Goal: Information Seeking & Learning: Learn about a topic

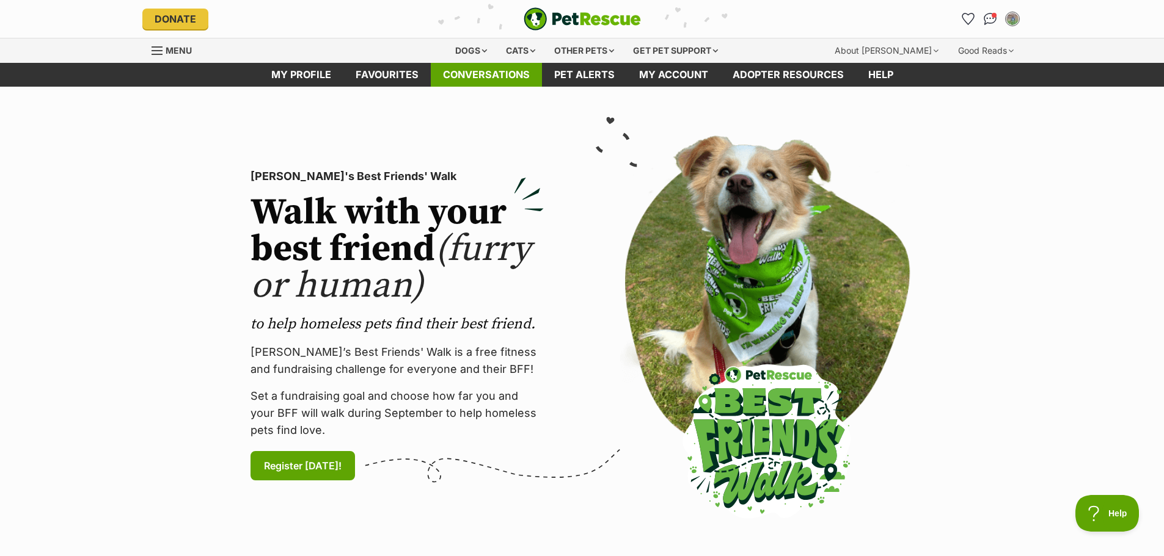
click at [452, 67] on link "Conversations" at bounding box center [486, 75] width 111 height 24
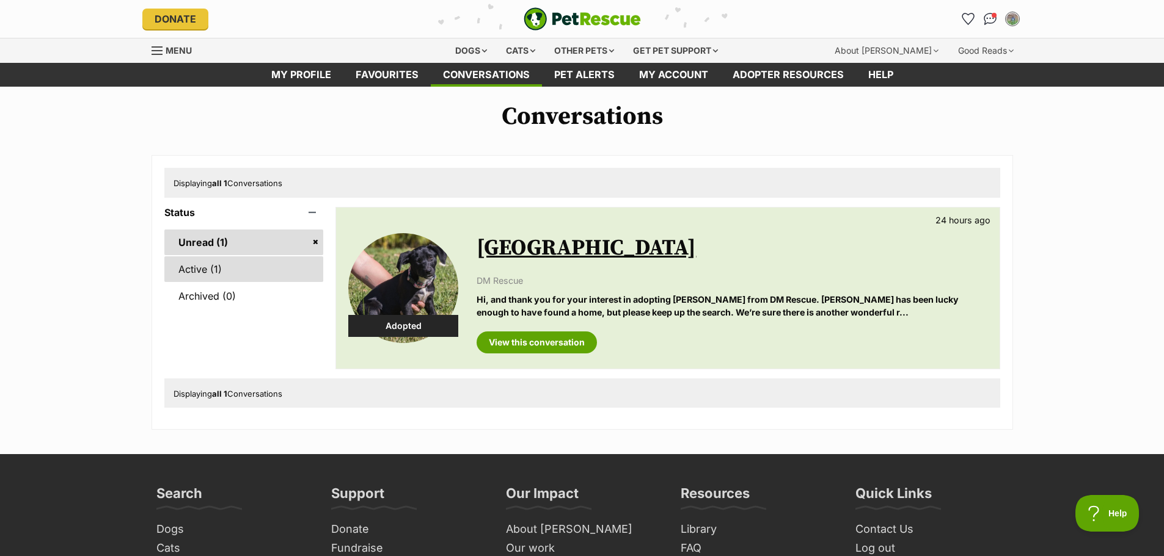
click at [194, 261] on link "Active (1)" at bounding box center [243, 270] width 159 height 26
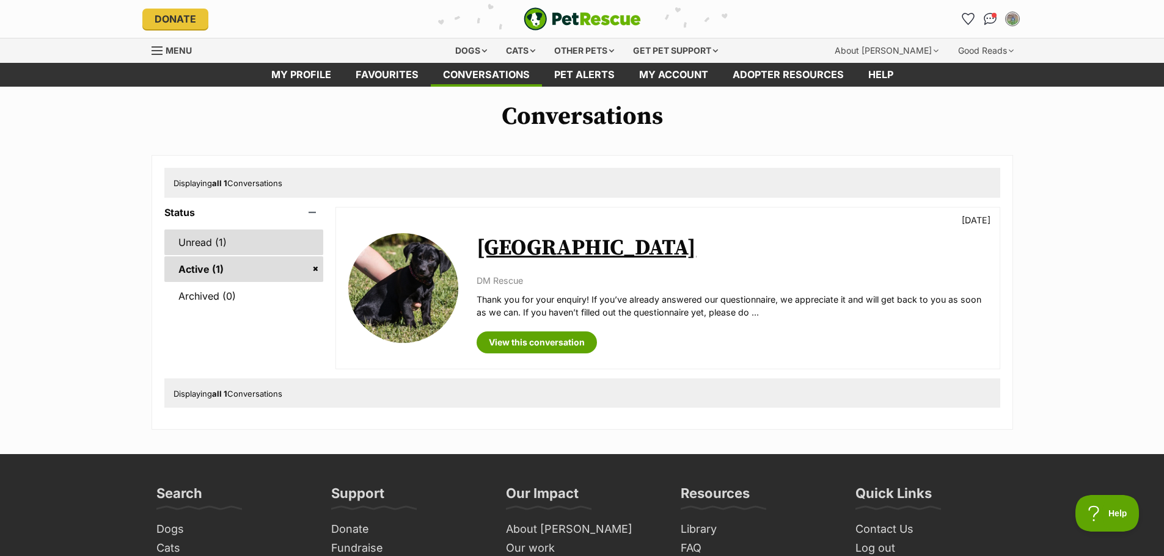
click at [224, 248] on link "Unread (1)" at bounding box center [243, 243] width 159 height 26
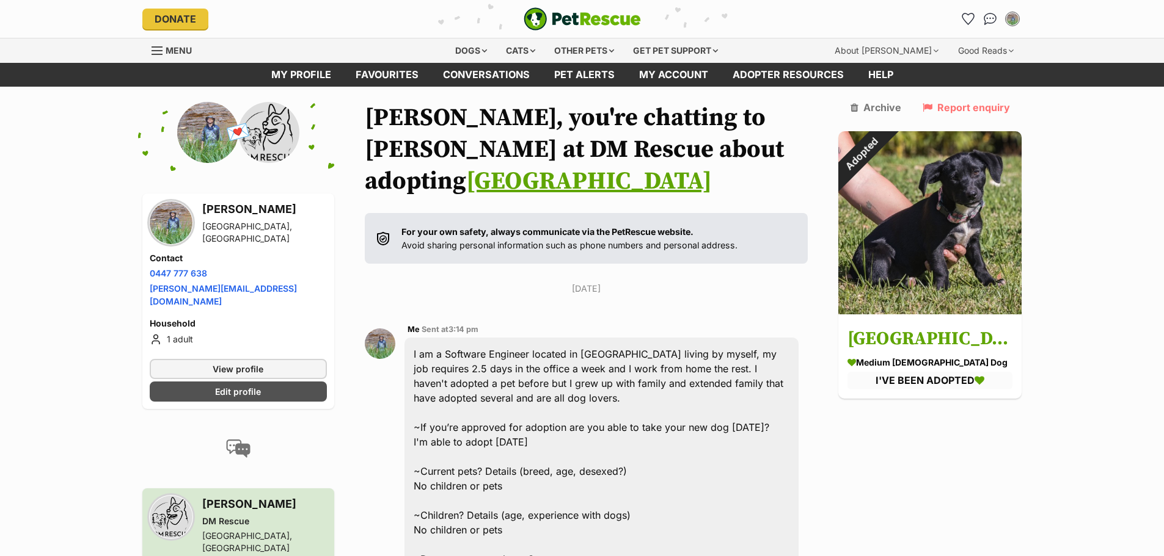
click at [472, 47] on div "Dogs" at bounding box center [471, 50] width 49 height 24
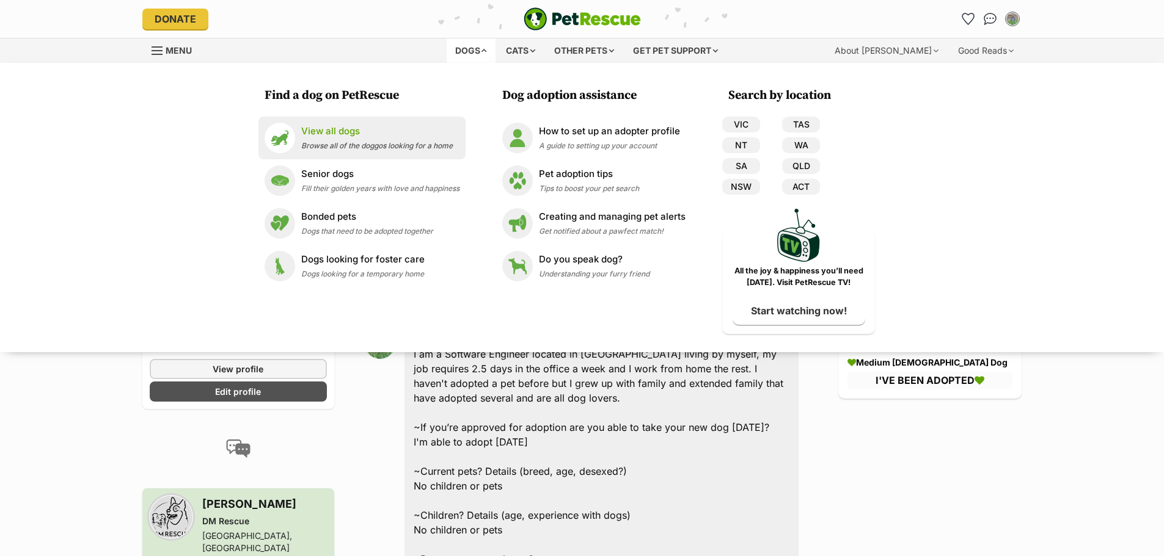
click at [345, 127] on p "View all dogs" at bounding box center [376, 132] width 151 height 14
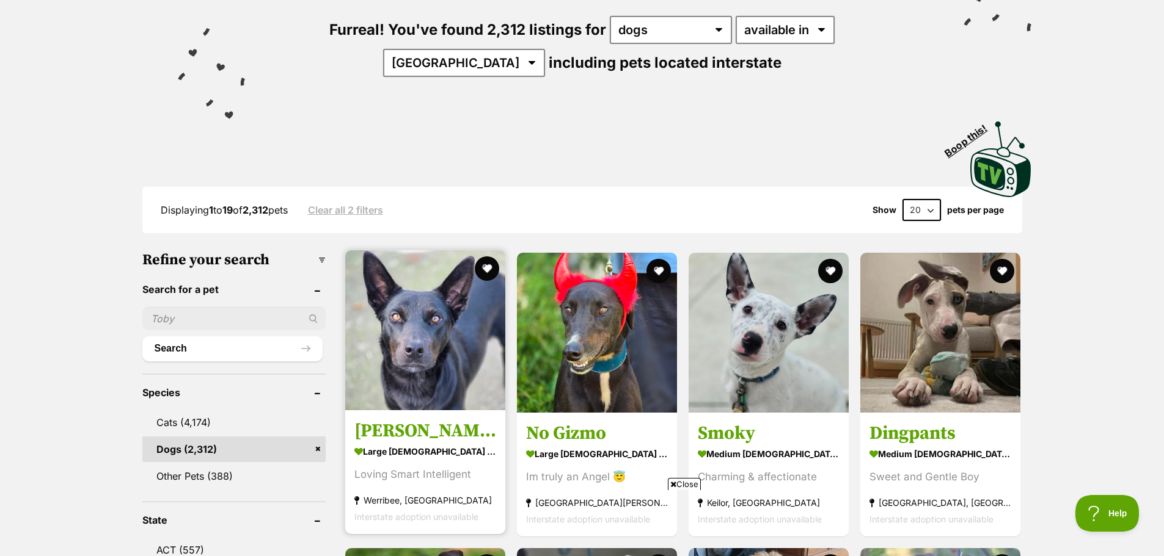
scroll to position [183, 0]
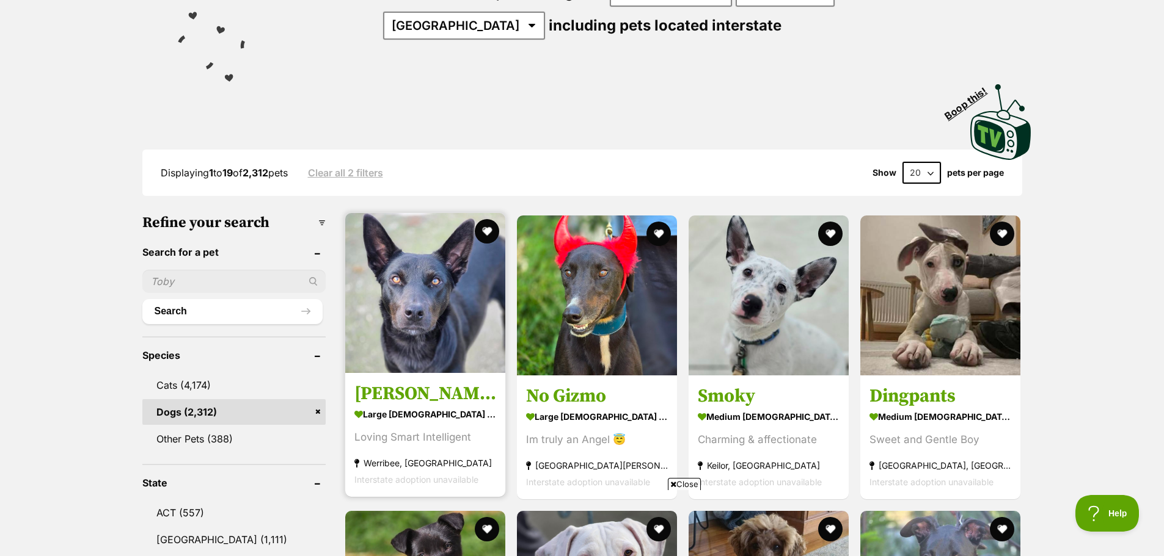
click at [392, 313] on img at bounding box center [425, 293] width 160 height 160
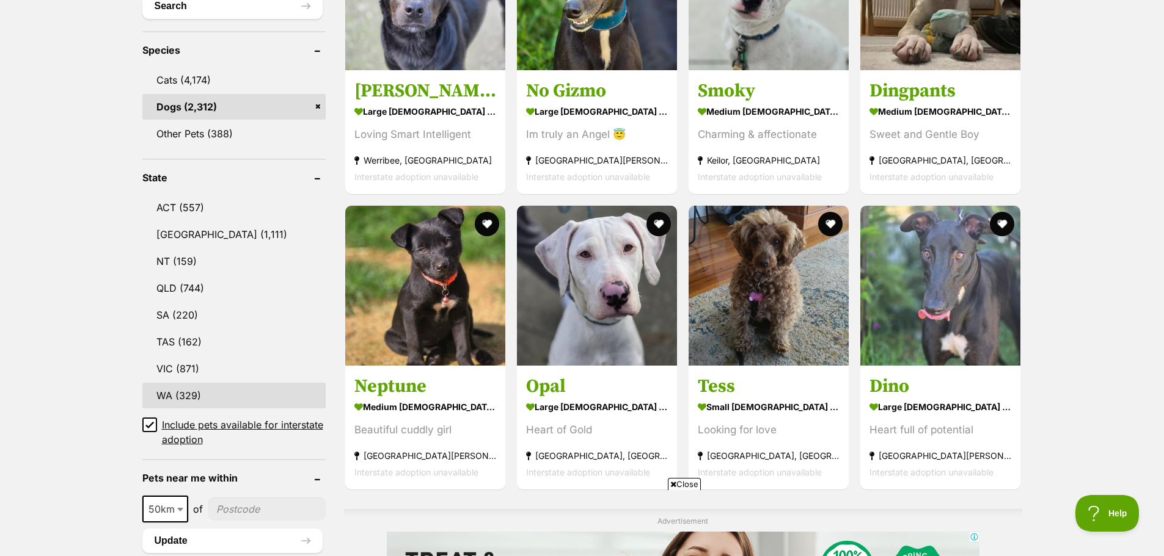
click at [173, 396] on link "WA (329)" at bounding box center [233, 396] width 183 height 26
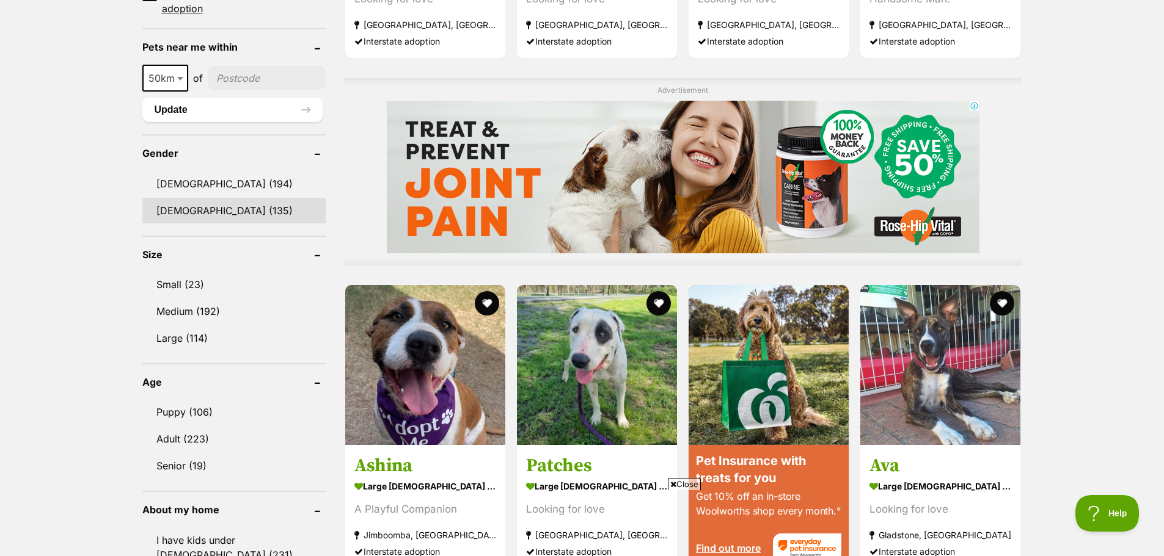
click at [189, 213] on link "[DEMOGRAPHIC_DATA] (135)" at bounding box center [233, 211] width 183 height 26
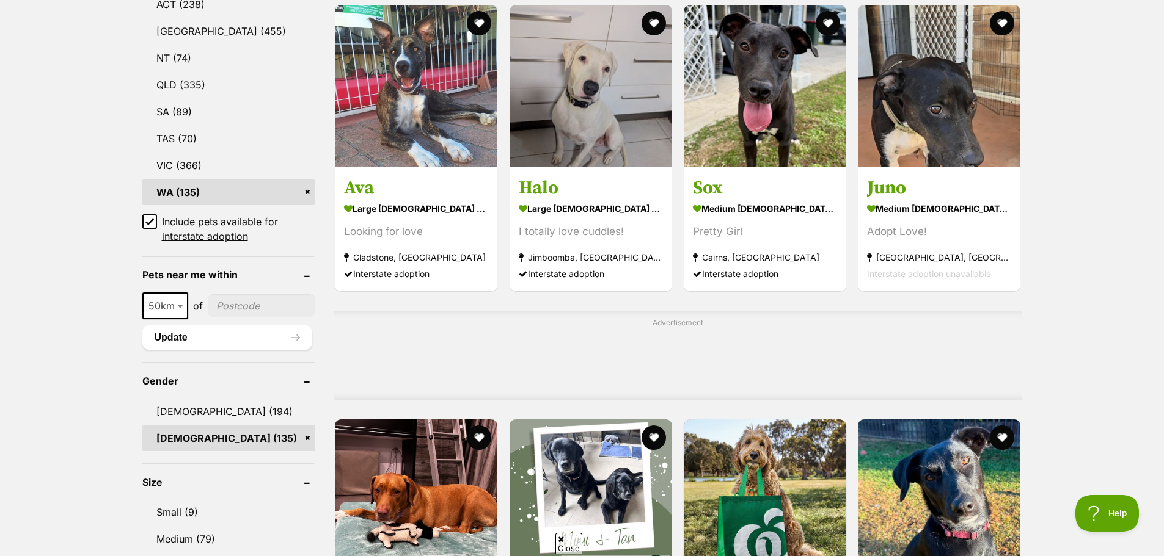
scroll to position [916, 0]
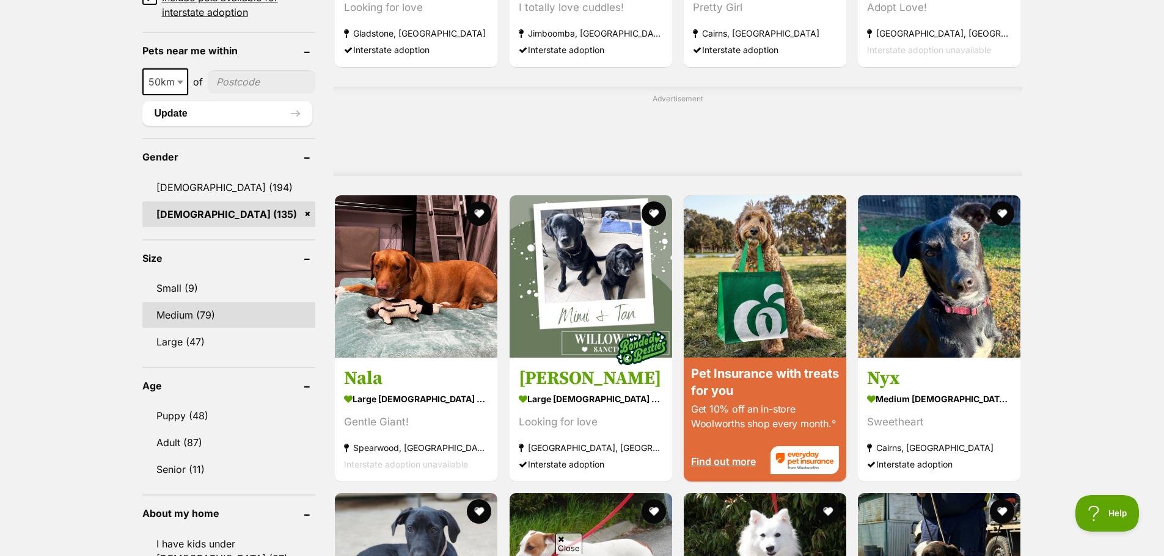
click at [181, 313] on link "Medium (79)" at bounding box center [228, 315] width 173 height 26
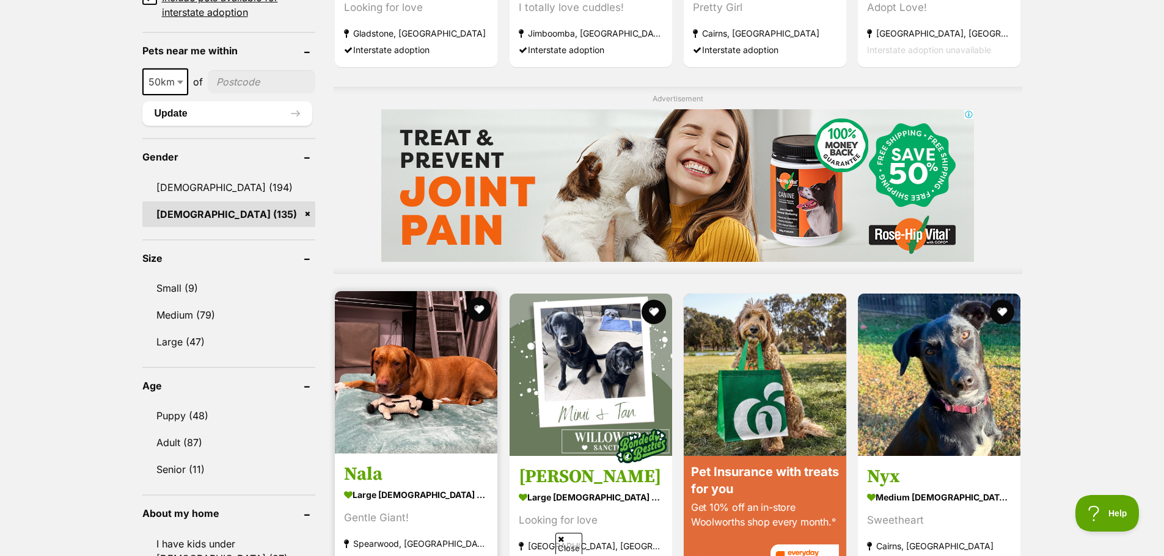
scroll to position [0, 0]
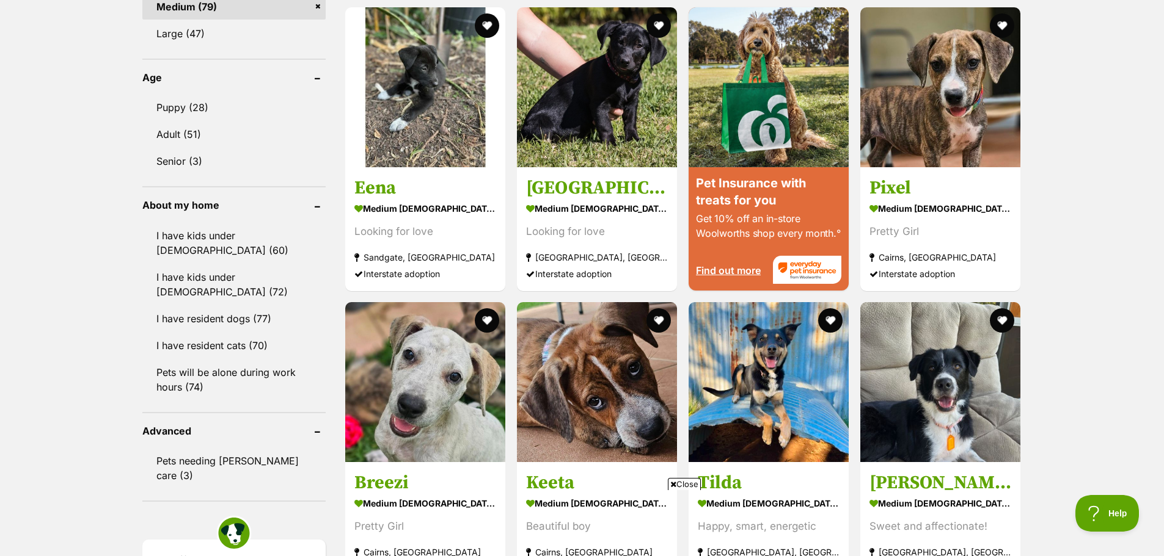
scroll to position [1222, 0]
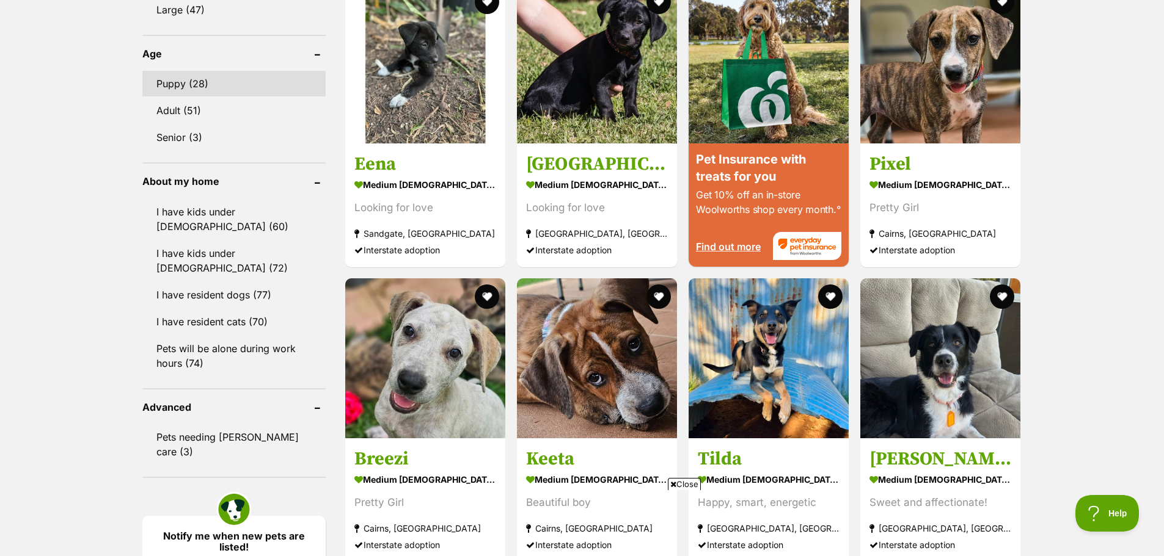
click at [182, 88] on link "Puppy (28)" at bounding box center [233, 84] width 183 height 26
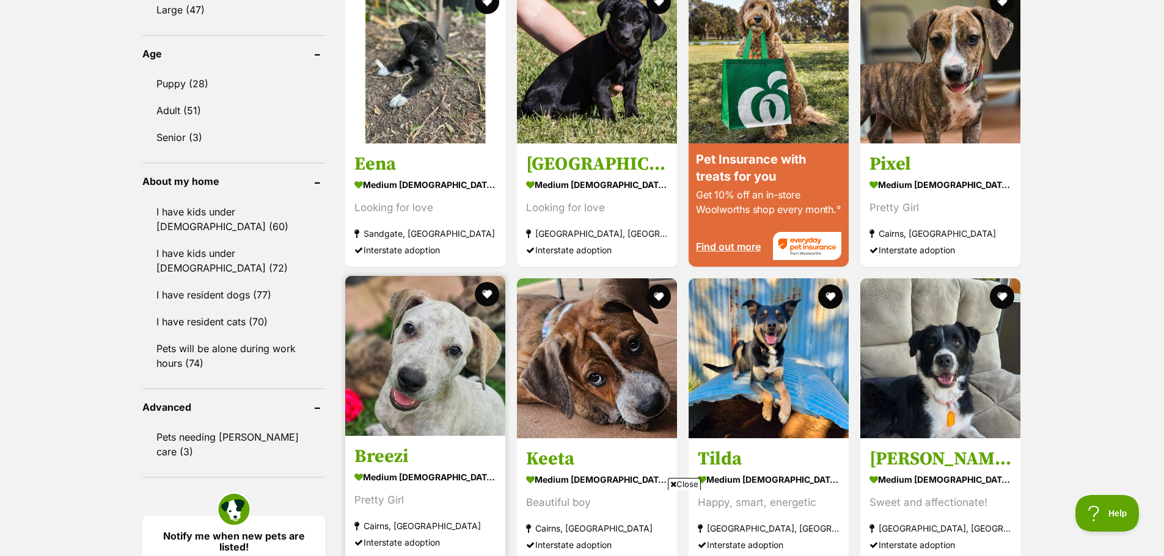
scroll to position [0, 0]
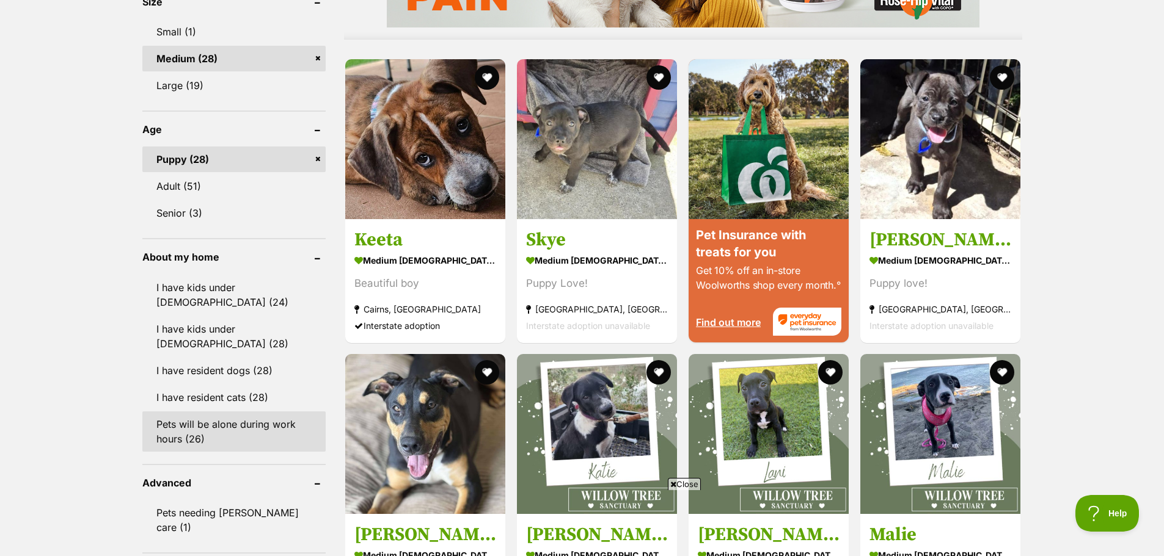
click at [213, 422] on link "Pets will be alone during work hours (26)" at bounding box center [233, 432] width 183 height 40
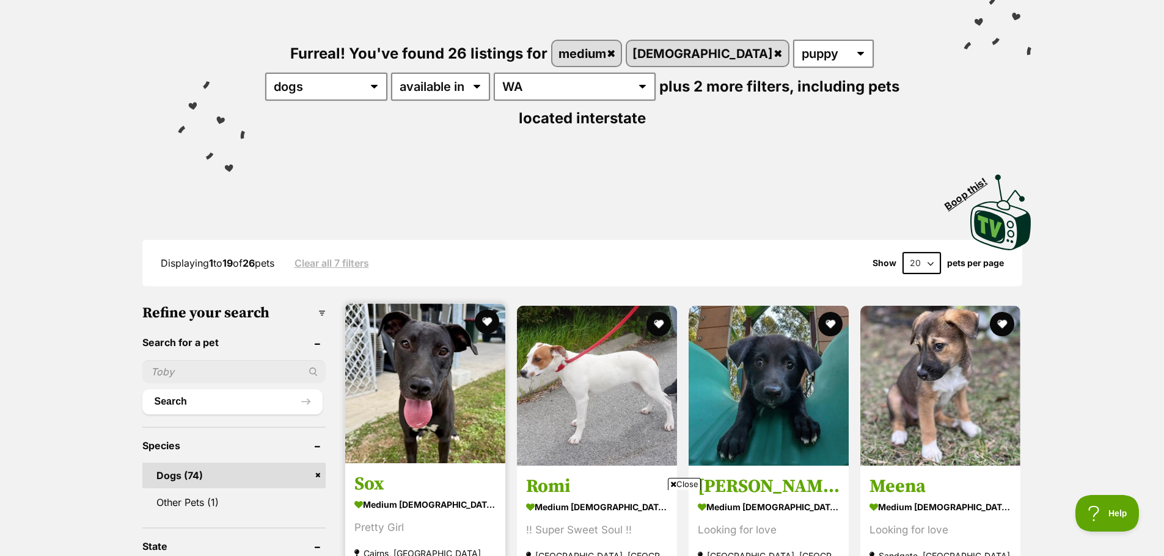
scroll to position [244, 0]
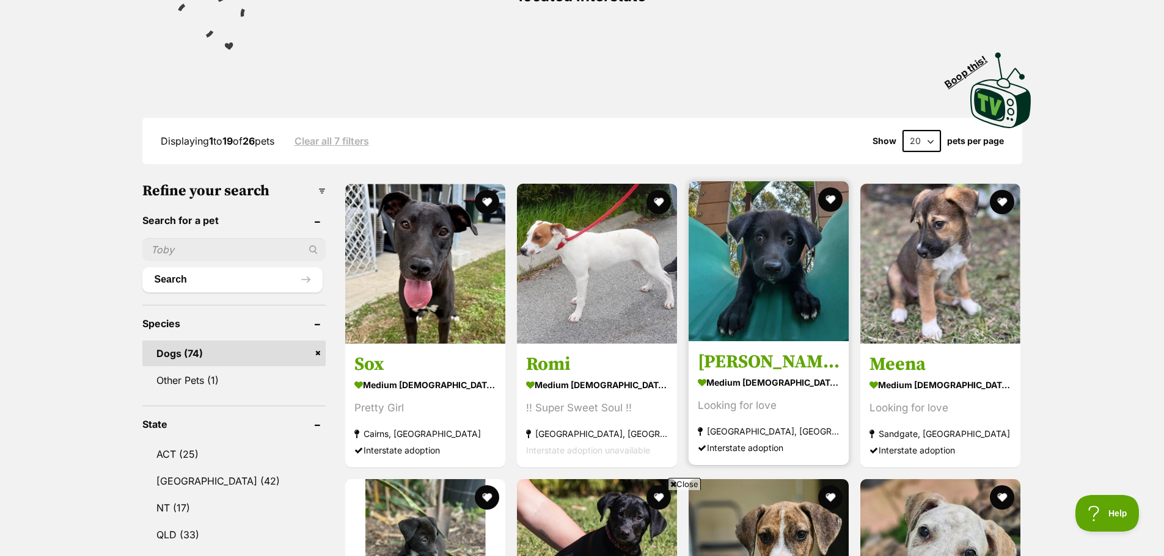
click at [759, 245] on img at bounding box center [768, 261] width 160 height 160
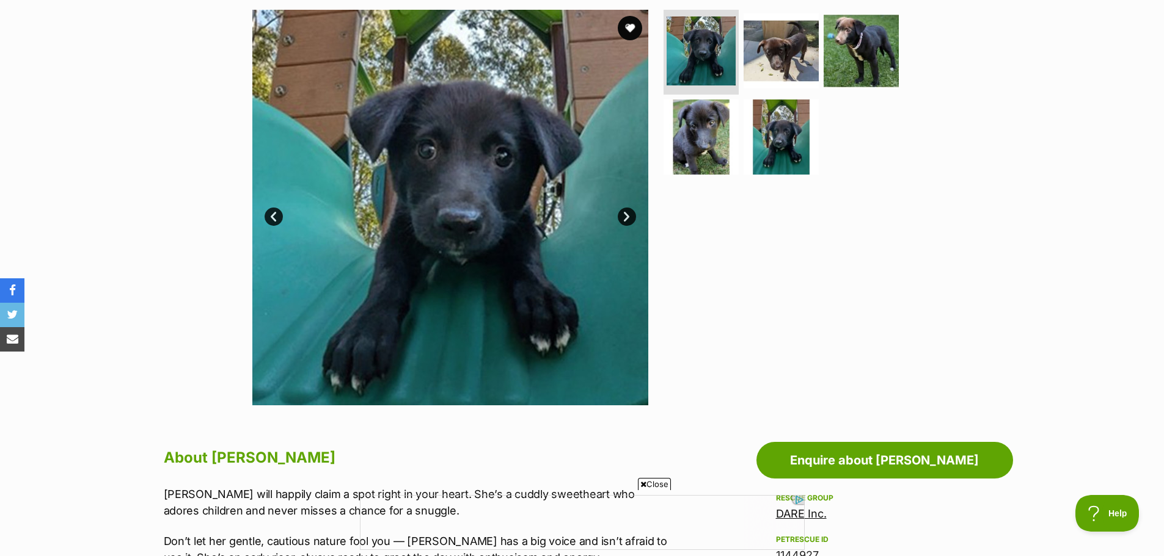
scroll to position [122, 0]
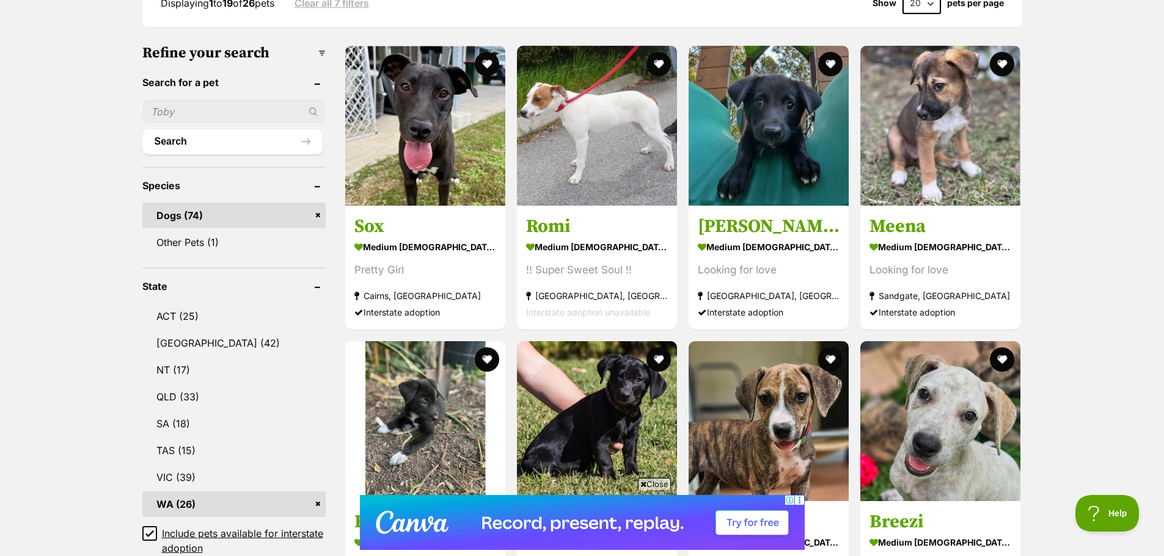
scroll to position [428, 0]
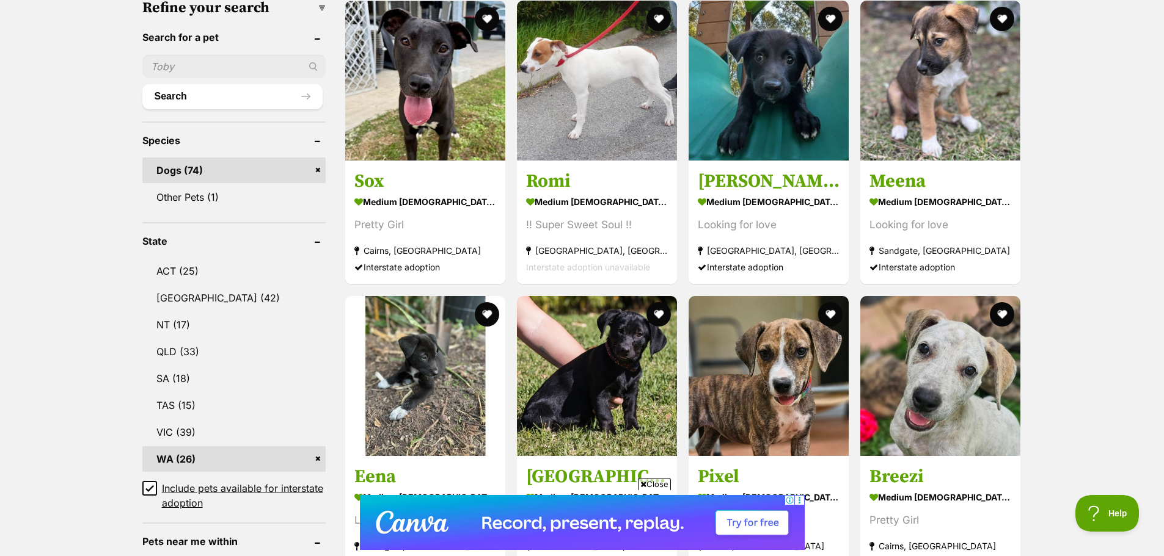
click at [654, 486] on span "Close" at bounding box center [654, 484] width 33 height 12
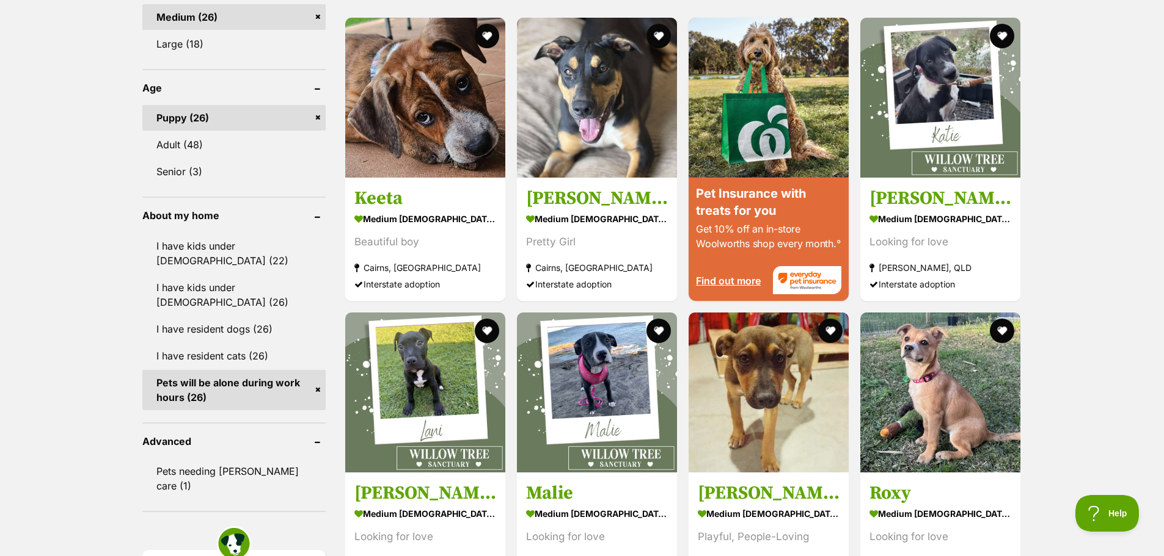
scroll to position [1222, 0]
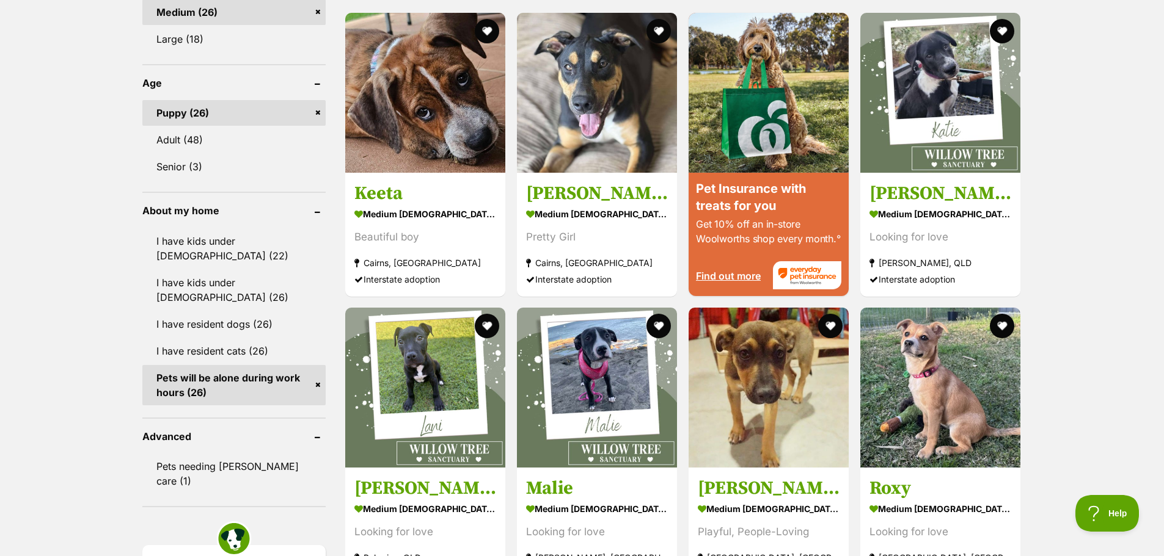
click at [1059, 278] on div "Displaying 1 to 19 of 26 pets Clear all 7 filters Show 20 40 60 pets per page V…" at bounding box center [582, 217] width 1164 height 2214
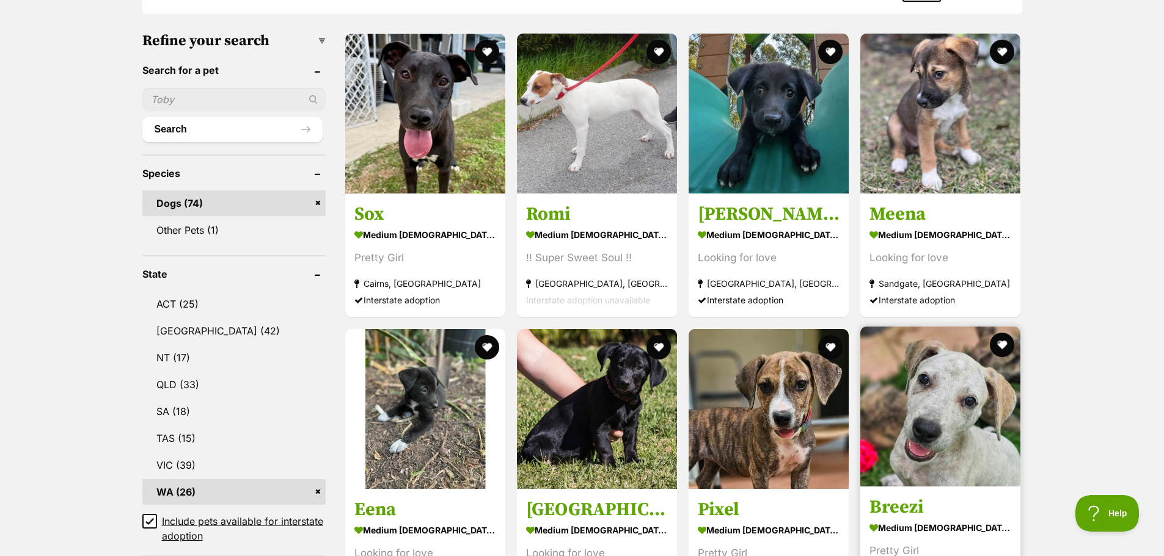
scroll to position [244, 0]
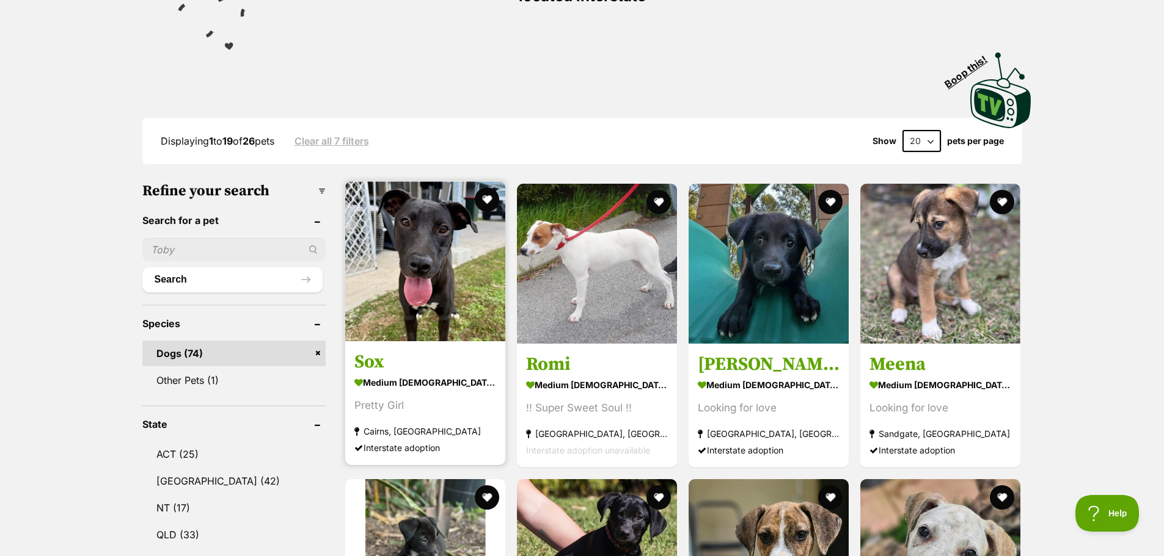
click at [358, 219] on img at bounding box center [425, 261] width 160 height 160
